Goal: Communication & Community: Answer question/provide support

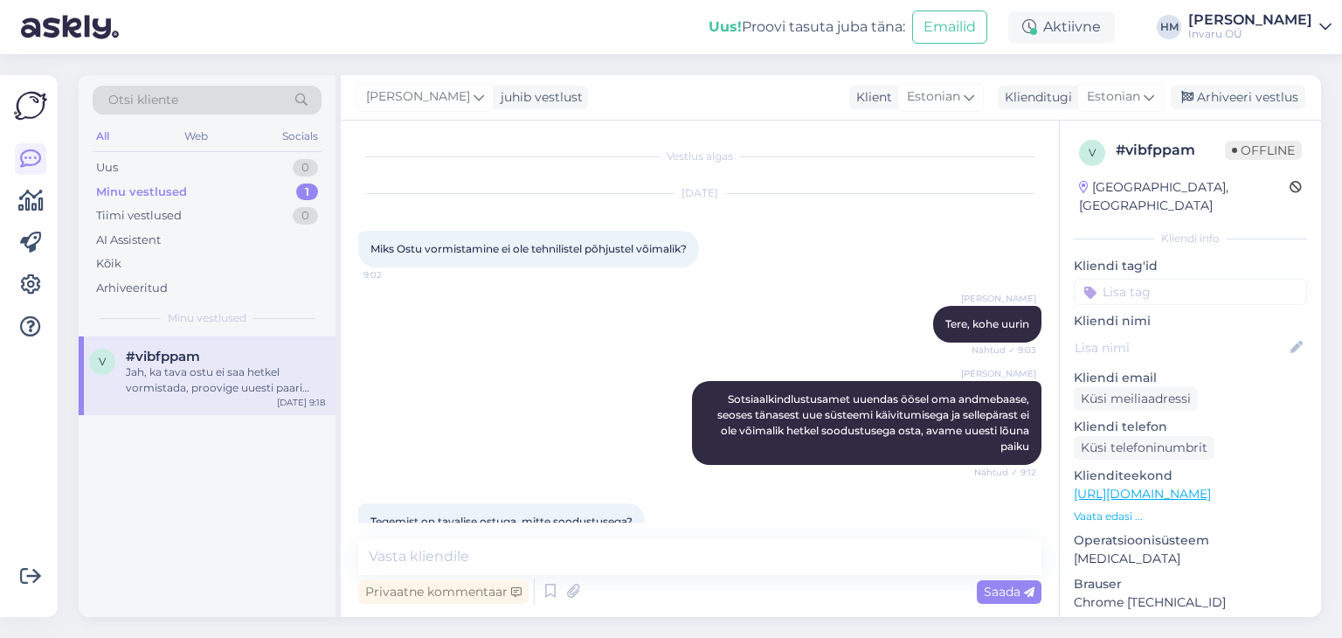
scroll to position [128, 0]
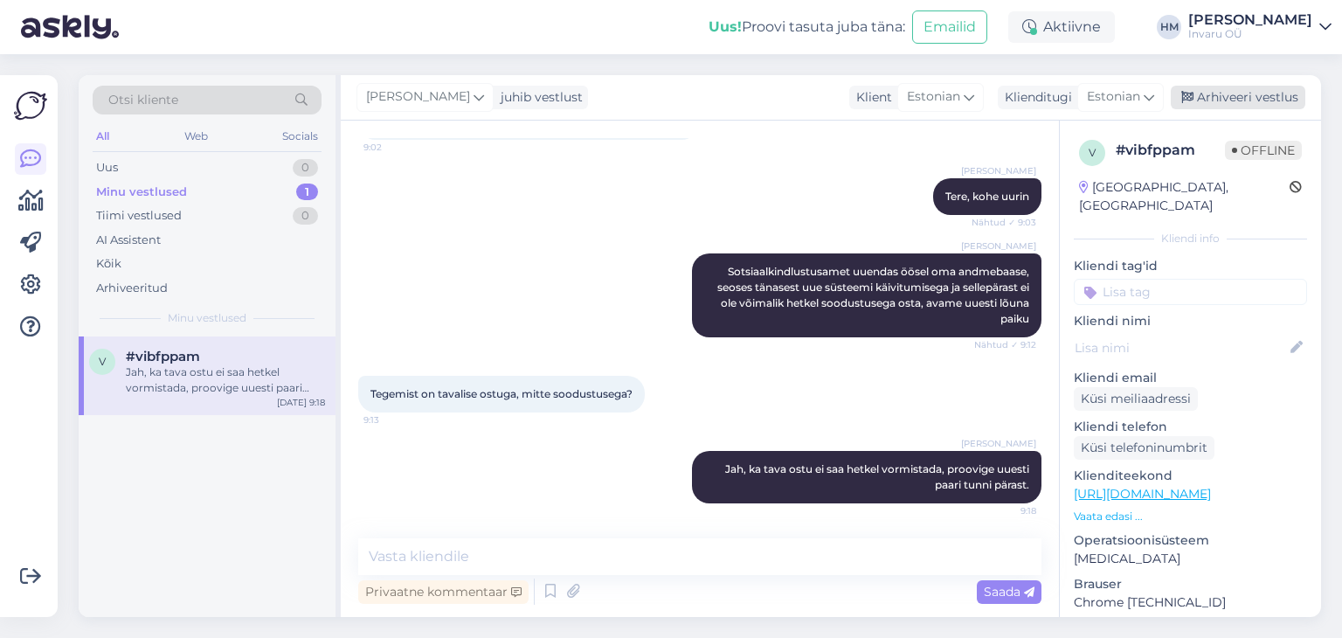
click at [1266, 97] on div "Arhiveeri vestlus" at bounding box center [1238, 98] width 135 height 24
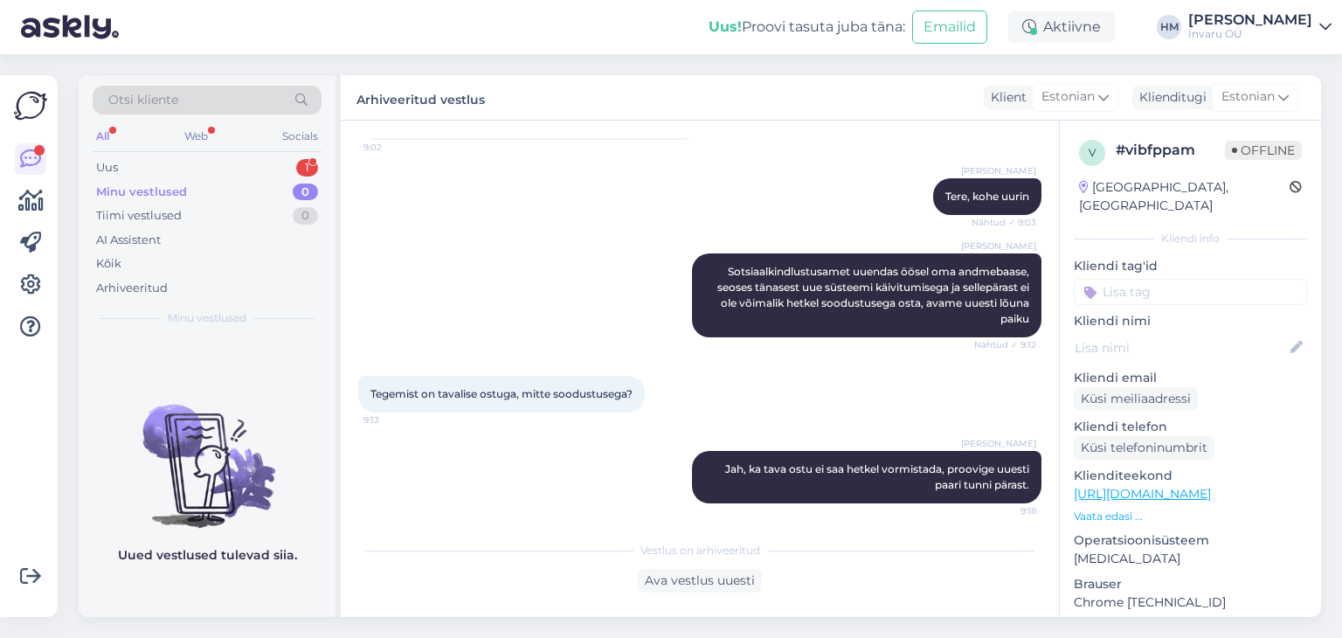
click at [146, 189] on div "Minu vestlused" at bounding box center [141, 192] width 91 height 17
click at [105, 166] on div "Uus" at bounding box center [107, 167] width 22 height 17
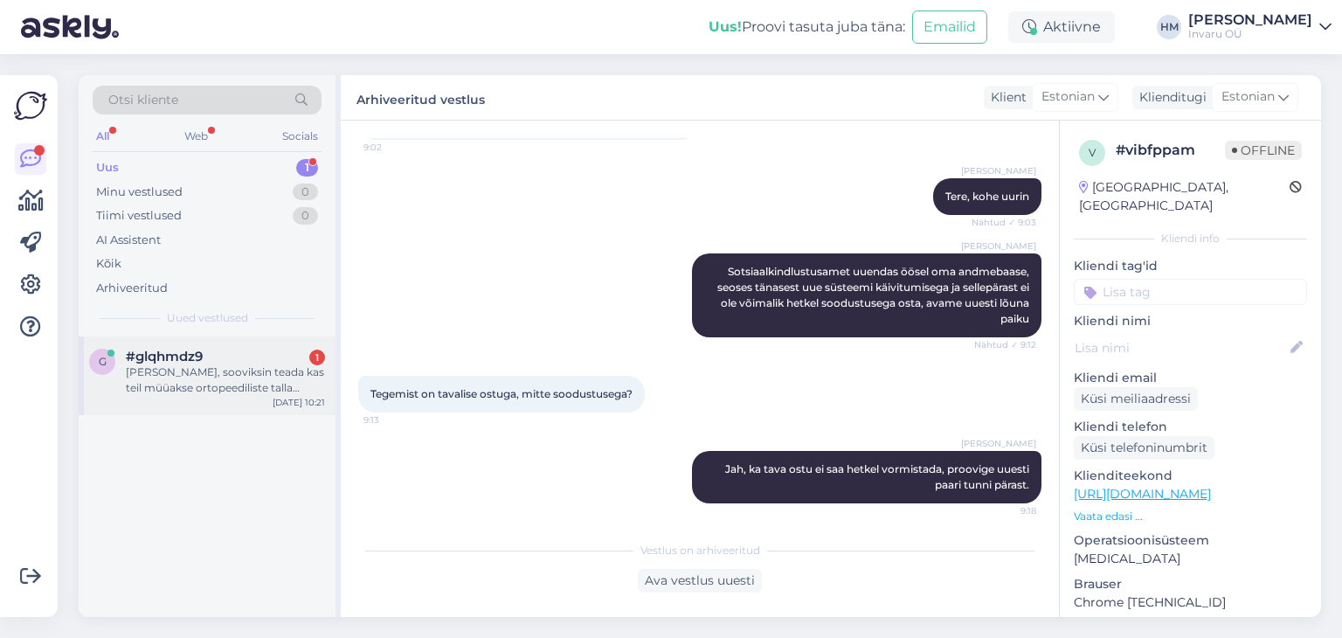
click at [163, 368] on div "[PERSON_NAME], sooviksin teada kas teil müüakse ortopeediliste talla tugevaid s…" at bounding box center [225, 379] width 199 height 31
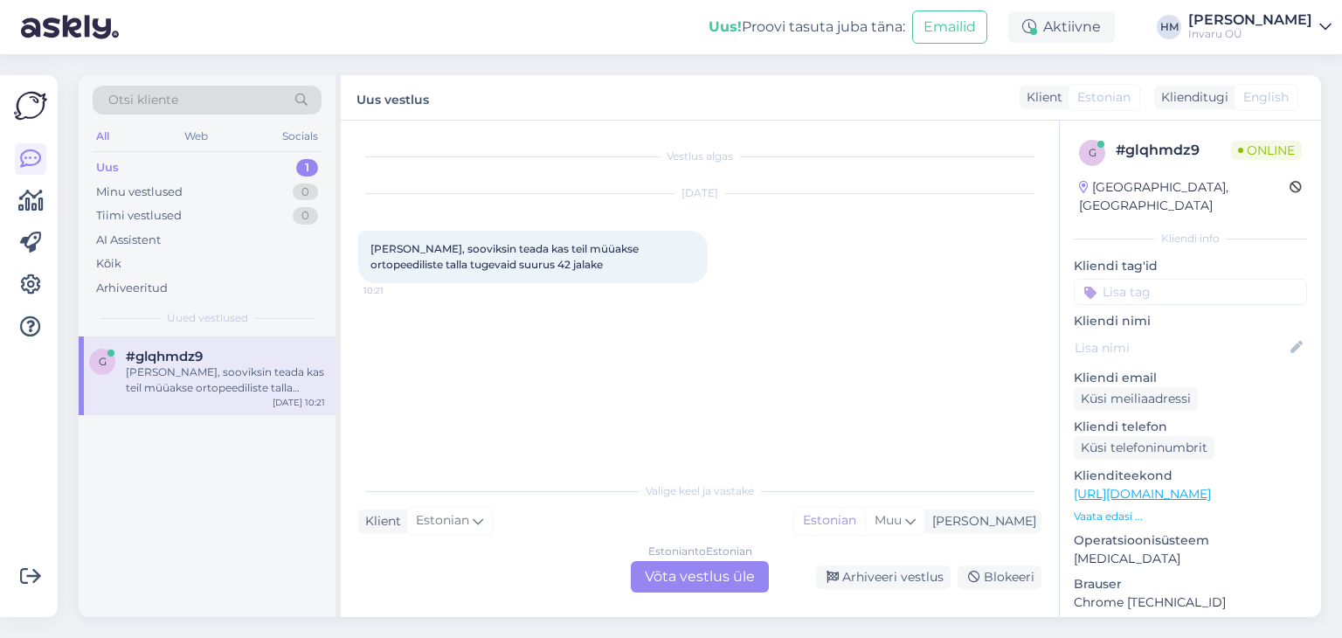
click at [1211, 486] on link "[URL][DOMAIN_NAME]" at bounding box center [1142, 494] width 137 height 16
click at [717, 576] on div "Estonian to Estonian Võta vestlus üle" at bounding box center [700, 576] width 138 height 31
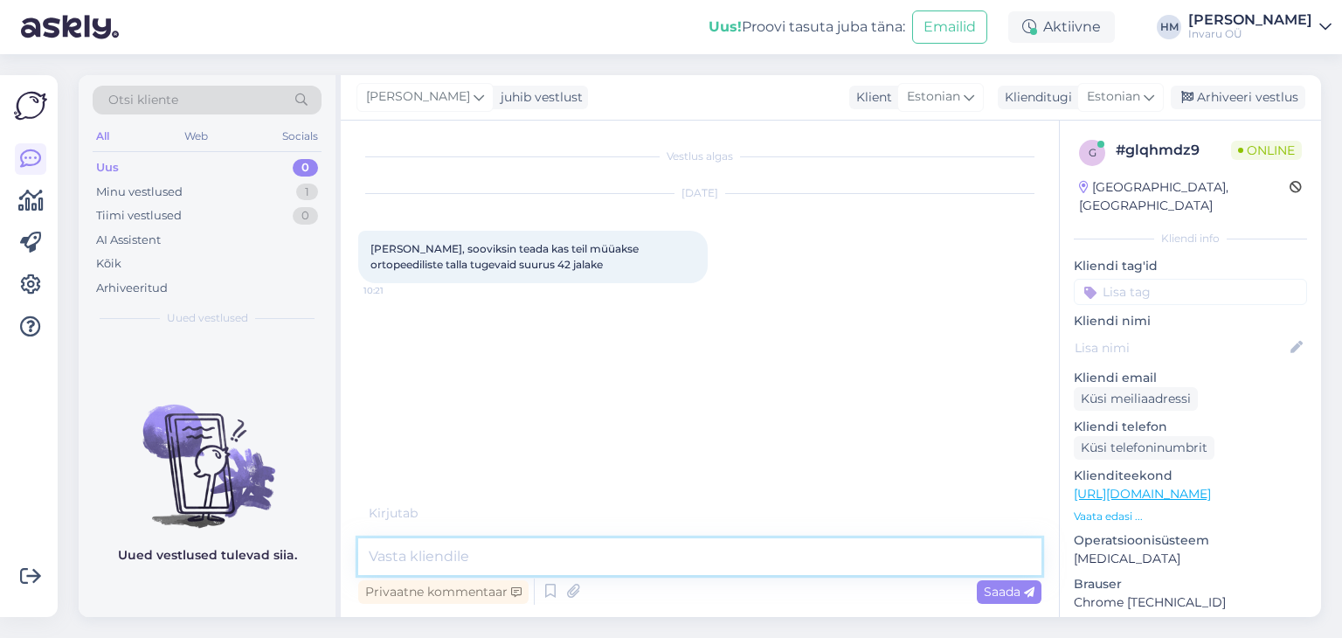
click at [472, 569] on textarea at bounding box center [699, 556] width 683 height 37
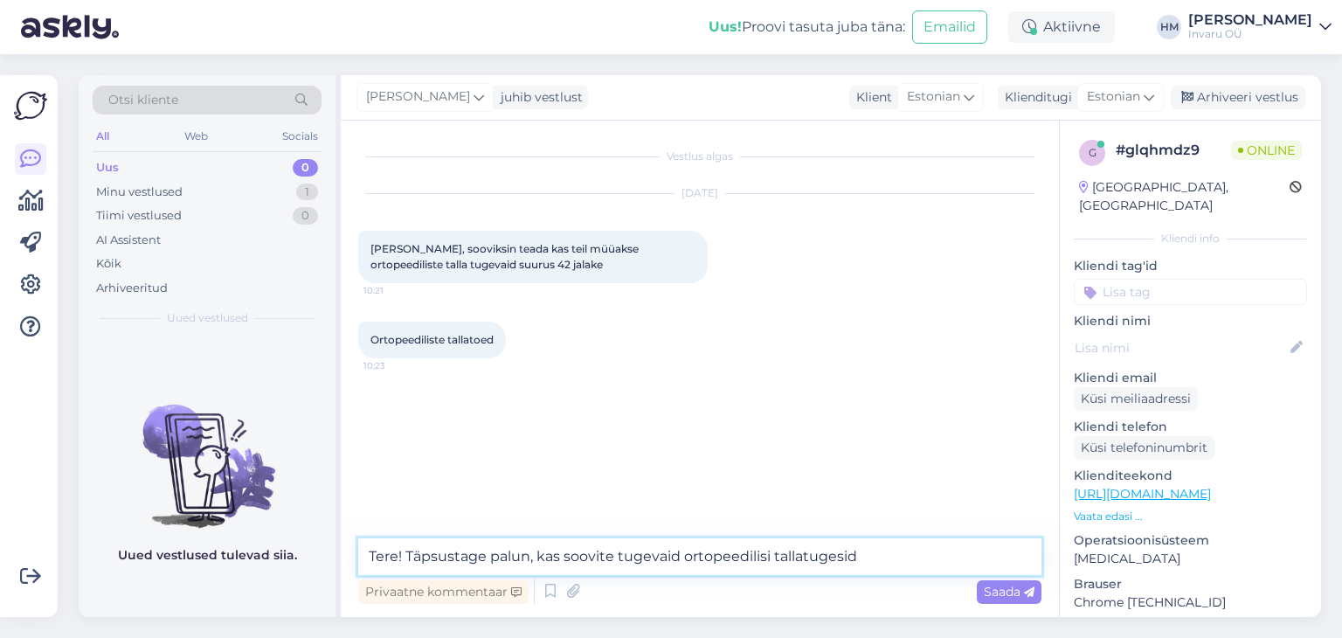
type textarea "Tere! Täpsustage palun, kas soovite tugevaid ortopeedilisi tallatugesid?"
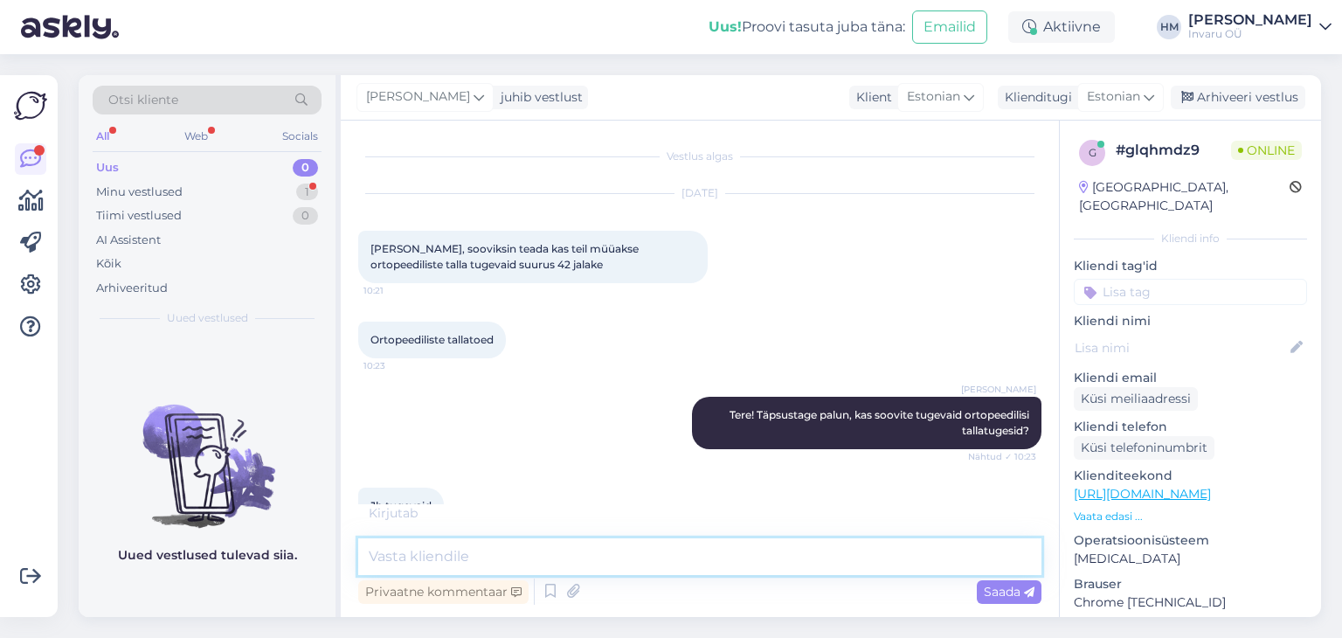
scroll to position [39, 0]
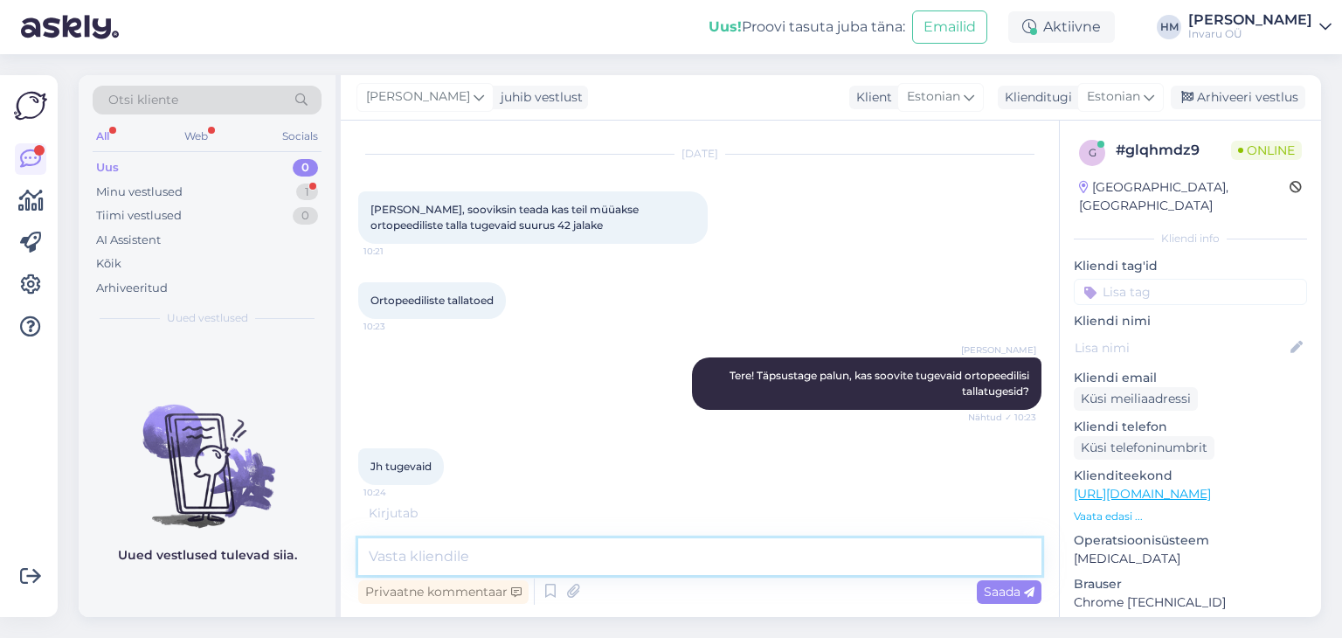
click at [487, 549] on textarea at bounding box center [699, 556] width 683 height 37
paste textarea "[URL][DOMAIN_NAME]"
type textarea "on pakkuda [URL][DOMAIN_NAME]"
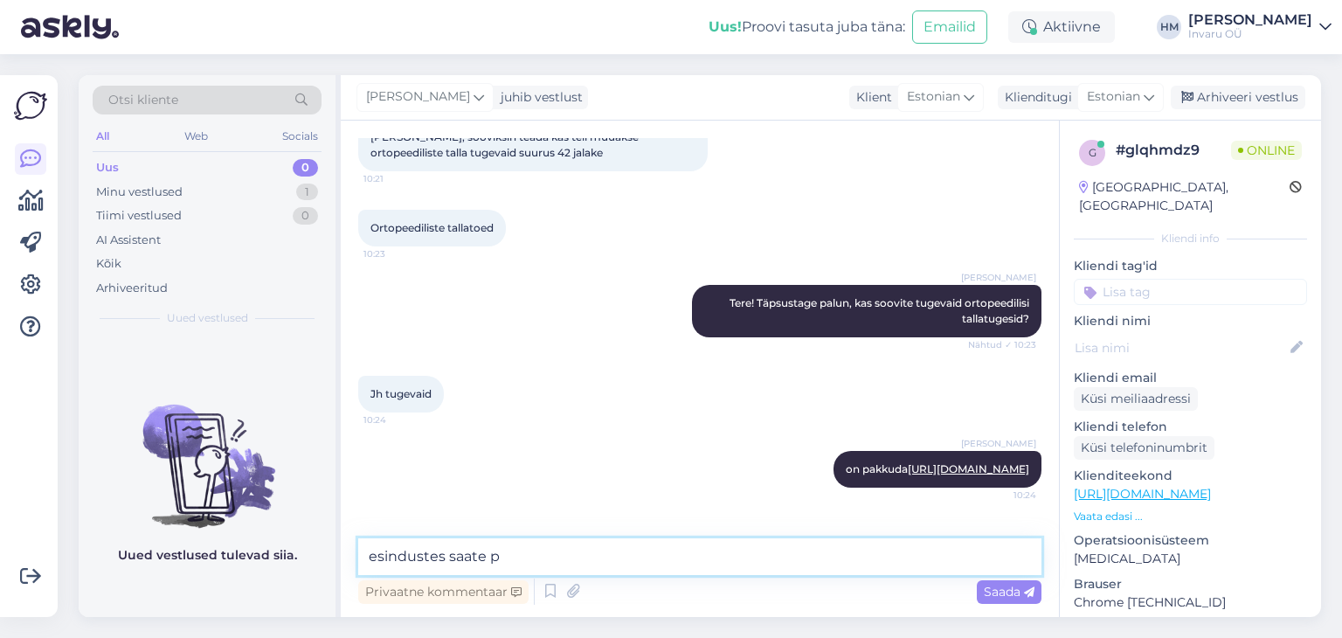
scroll to position [187, 0]
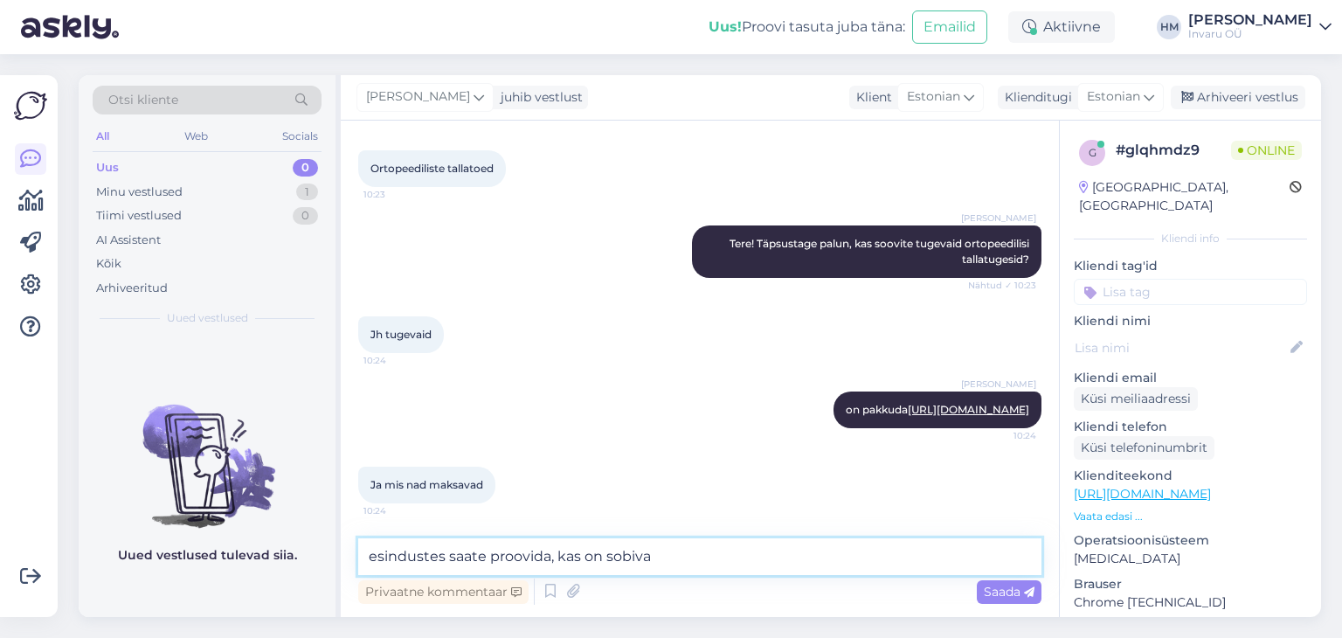
type textarea "esindustes saate proovida, kas on sobivad"
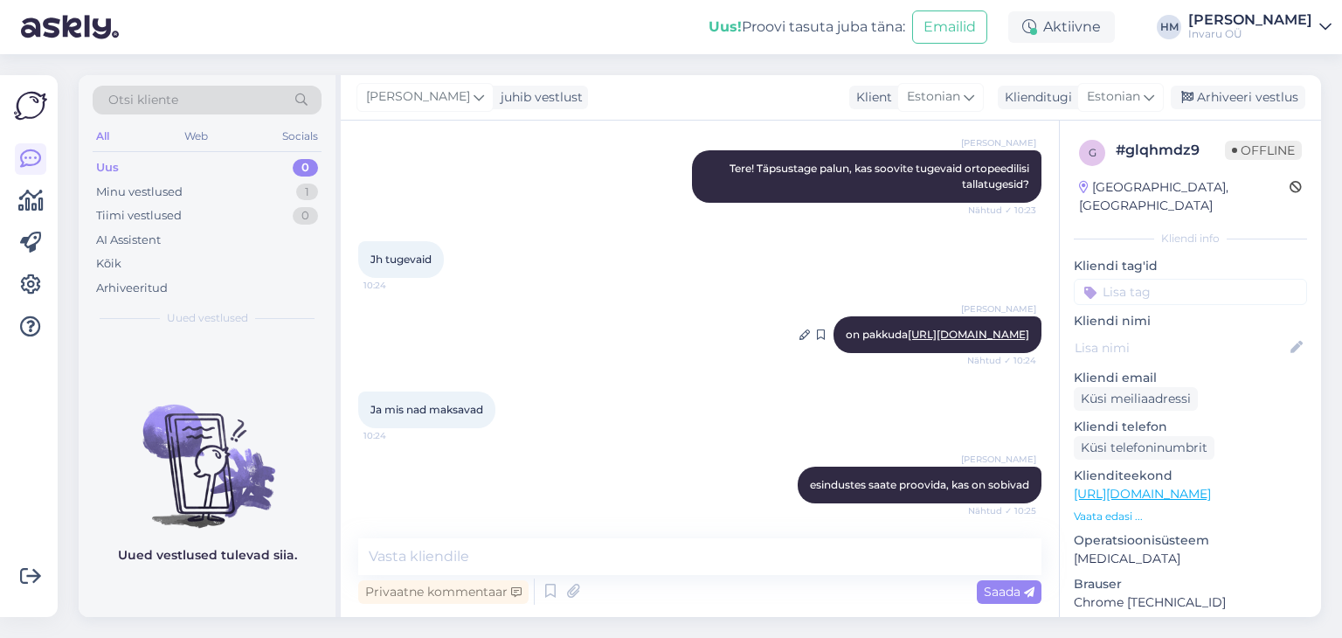
click at [912, 328] on link "[URL][DOMAIN_NAME]" at bounding box center [968, 334] width 121 height 13
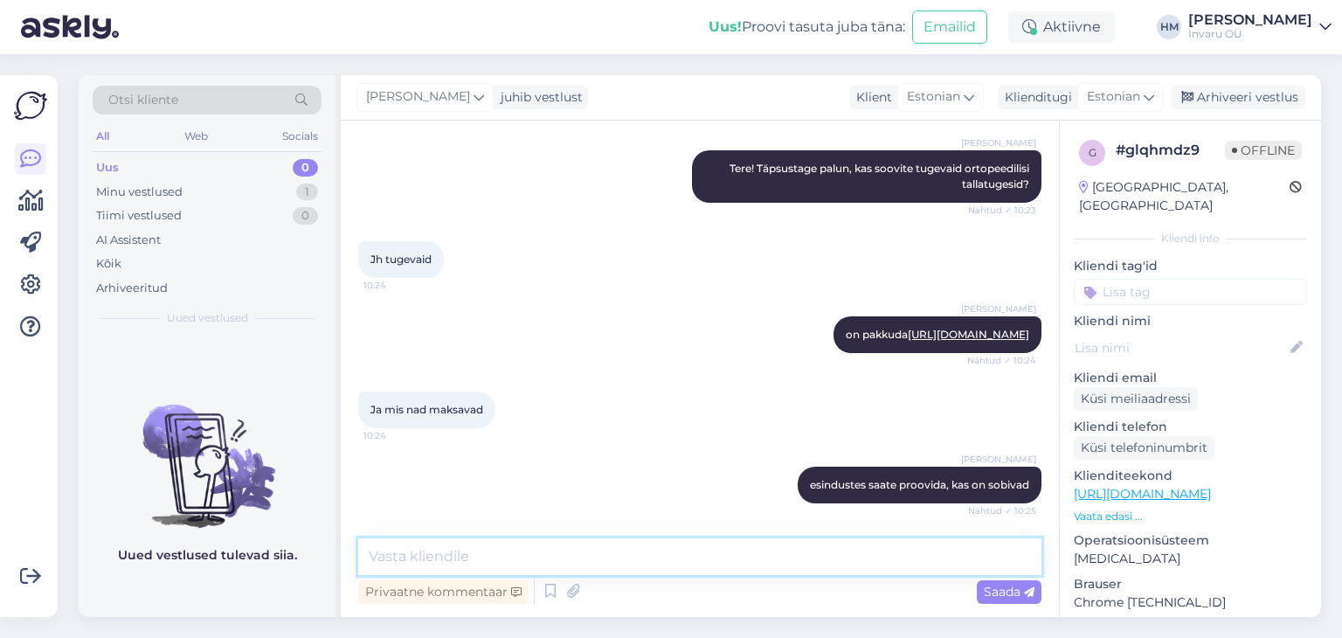
click at [458, 556] on textarea at bounding box center [699, 556] width 683 height 37
type textarea "Hinnaga 23.40€"
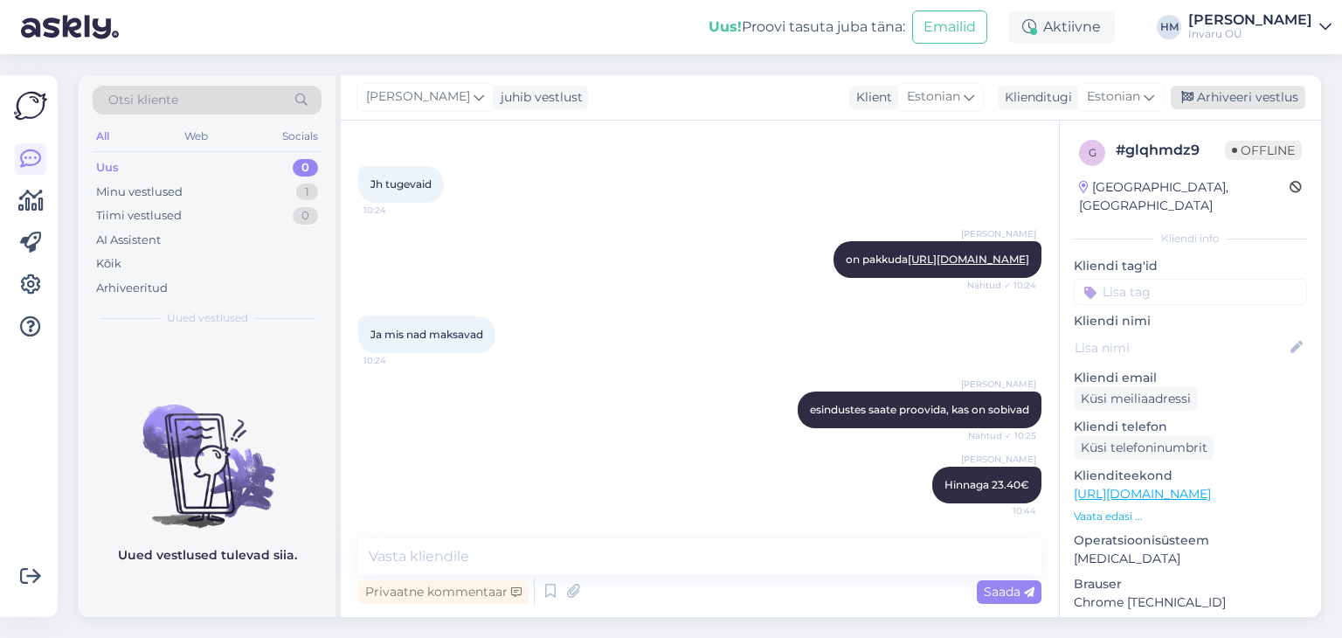
click at [1248, 93] on div "Arhiveeri vestlus" at bounding box center [1238, 98] width 135 height 24
